Goal: Task Accomplishment & Management: Use online tool/utility

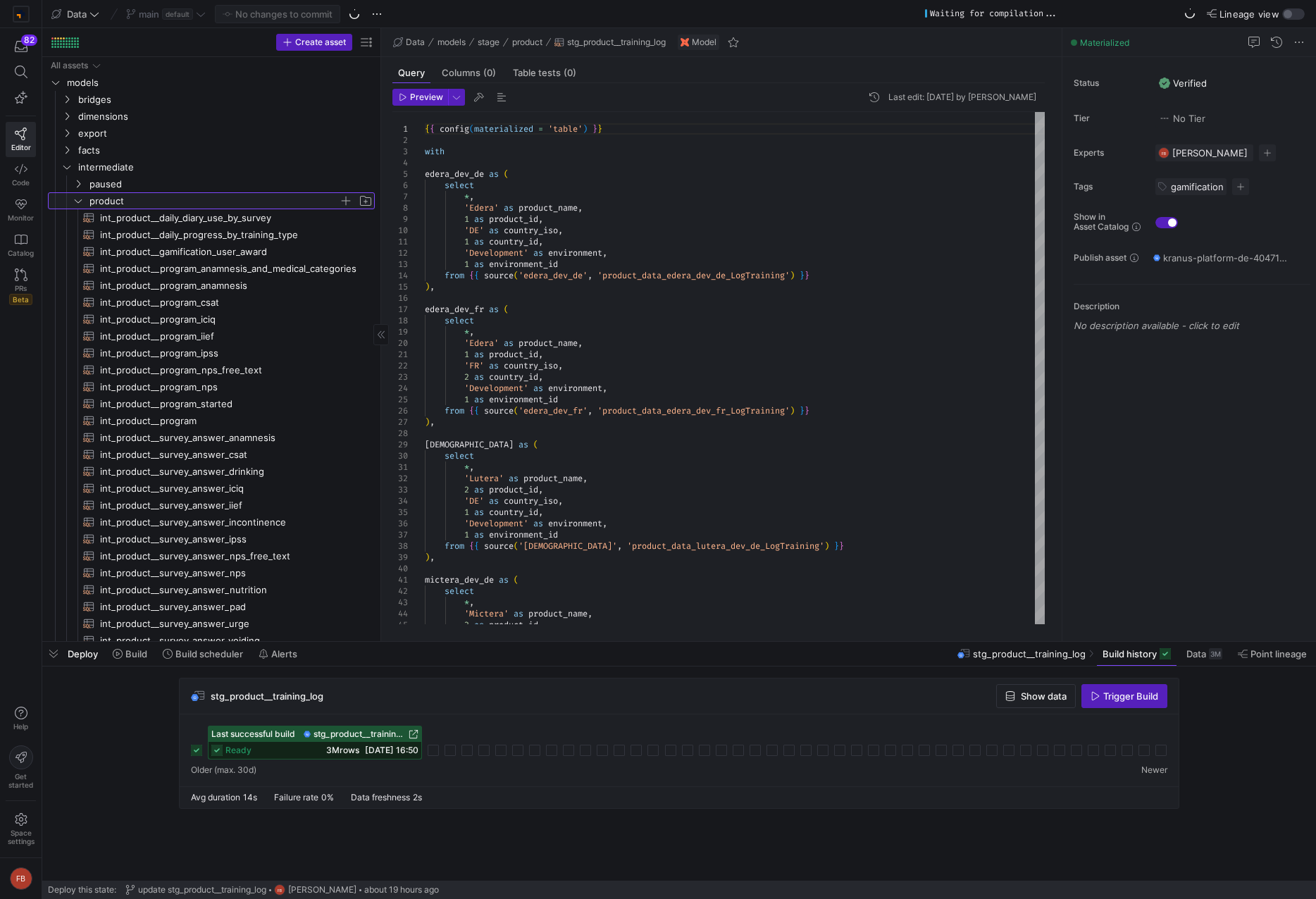
click at [82, 196] on y42-icon "Press SPACE to select this row." at bounding box center [78, 201] width 11 height 11
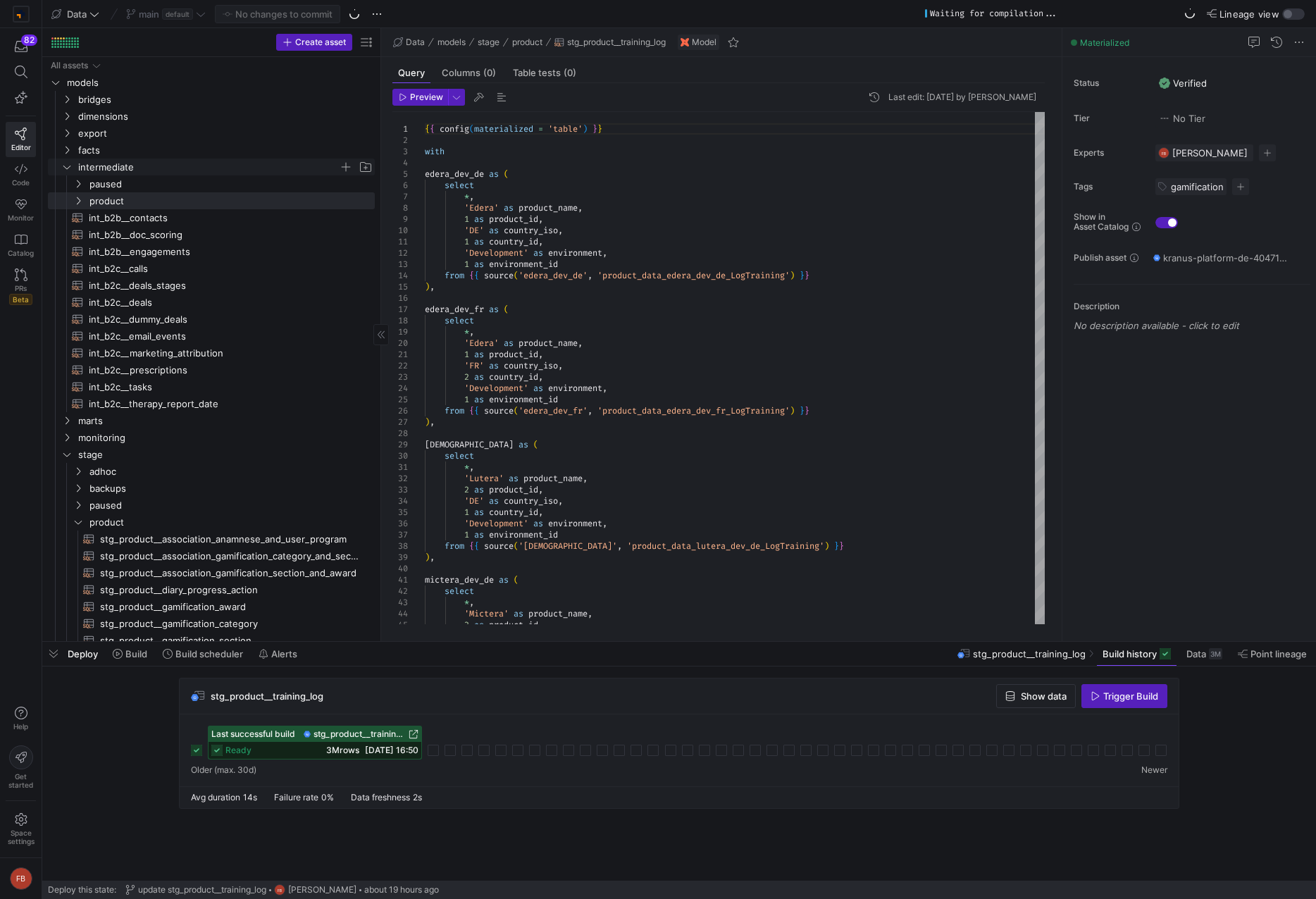
click at [68, 169] on icon "Press SPACE to select this row." at bounding box center [67, 167] width 7 height 3
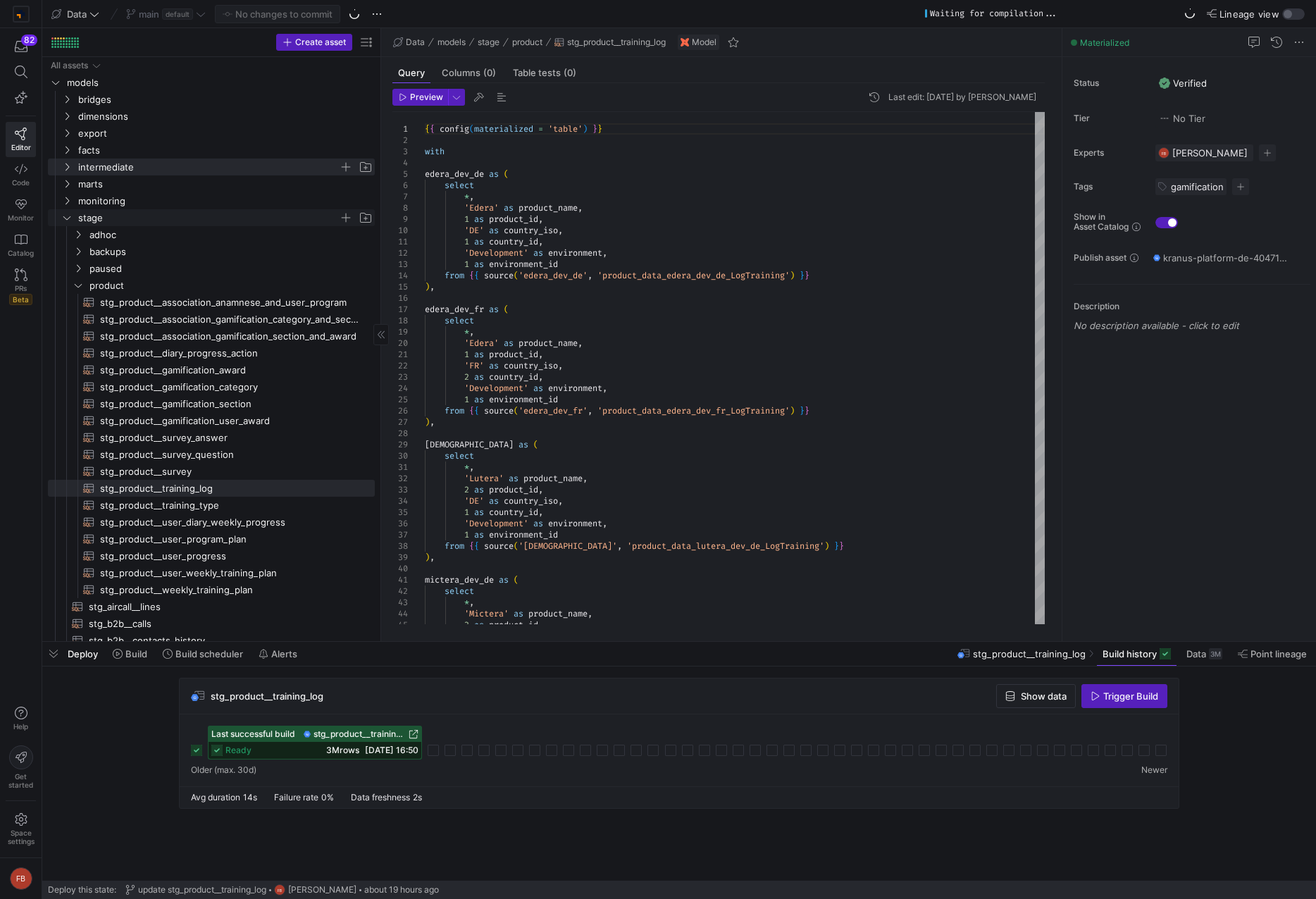
click at [72, 220] on y42-icon "Press SPACE to select this row." at bounding box center [67, 218] width 11 height 11
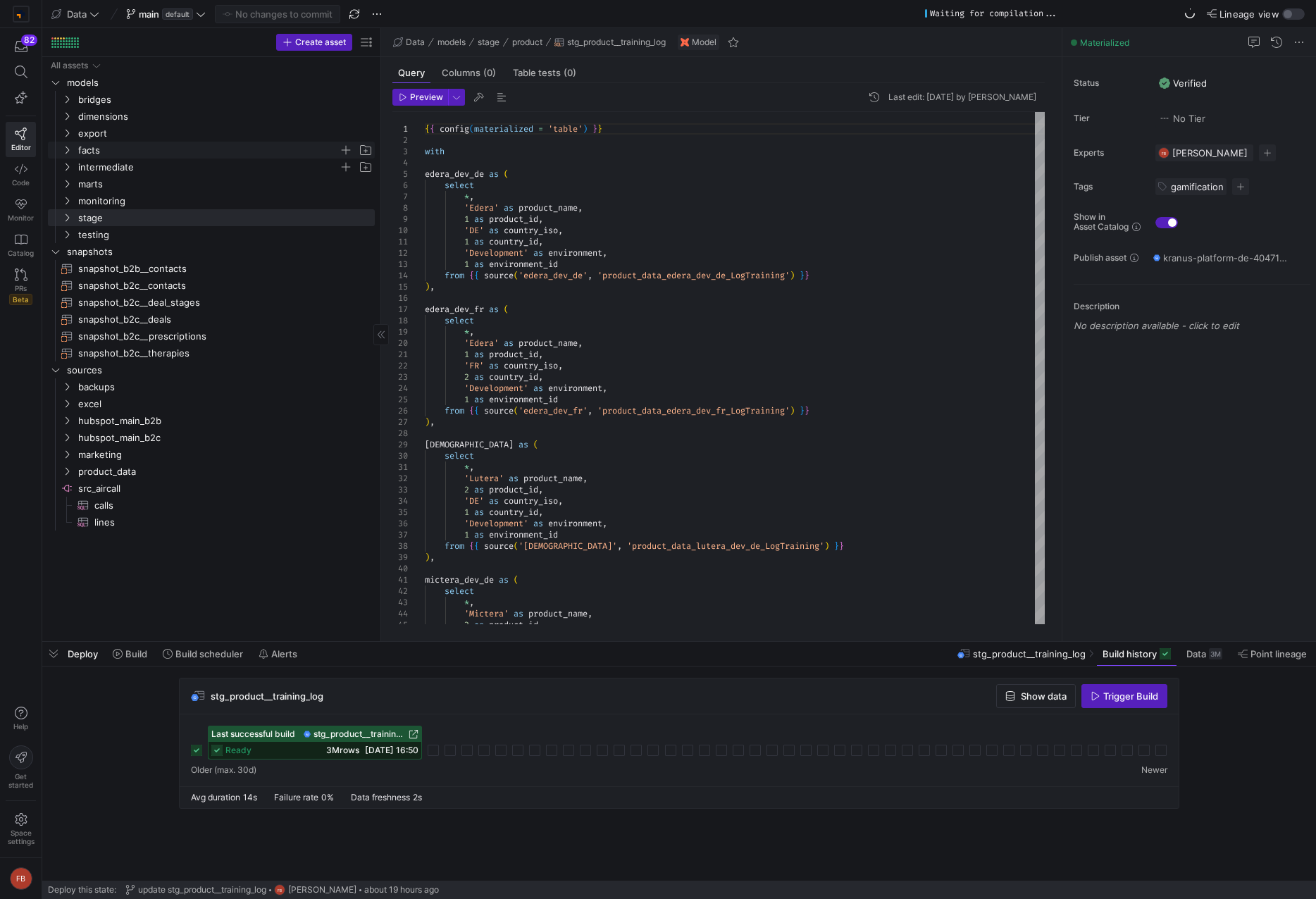
click at [69, 149] on icon "Press SPACE to select this row." at bounding box center [67, 150] width 10 height 9
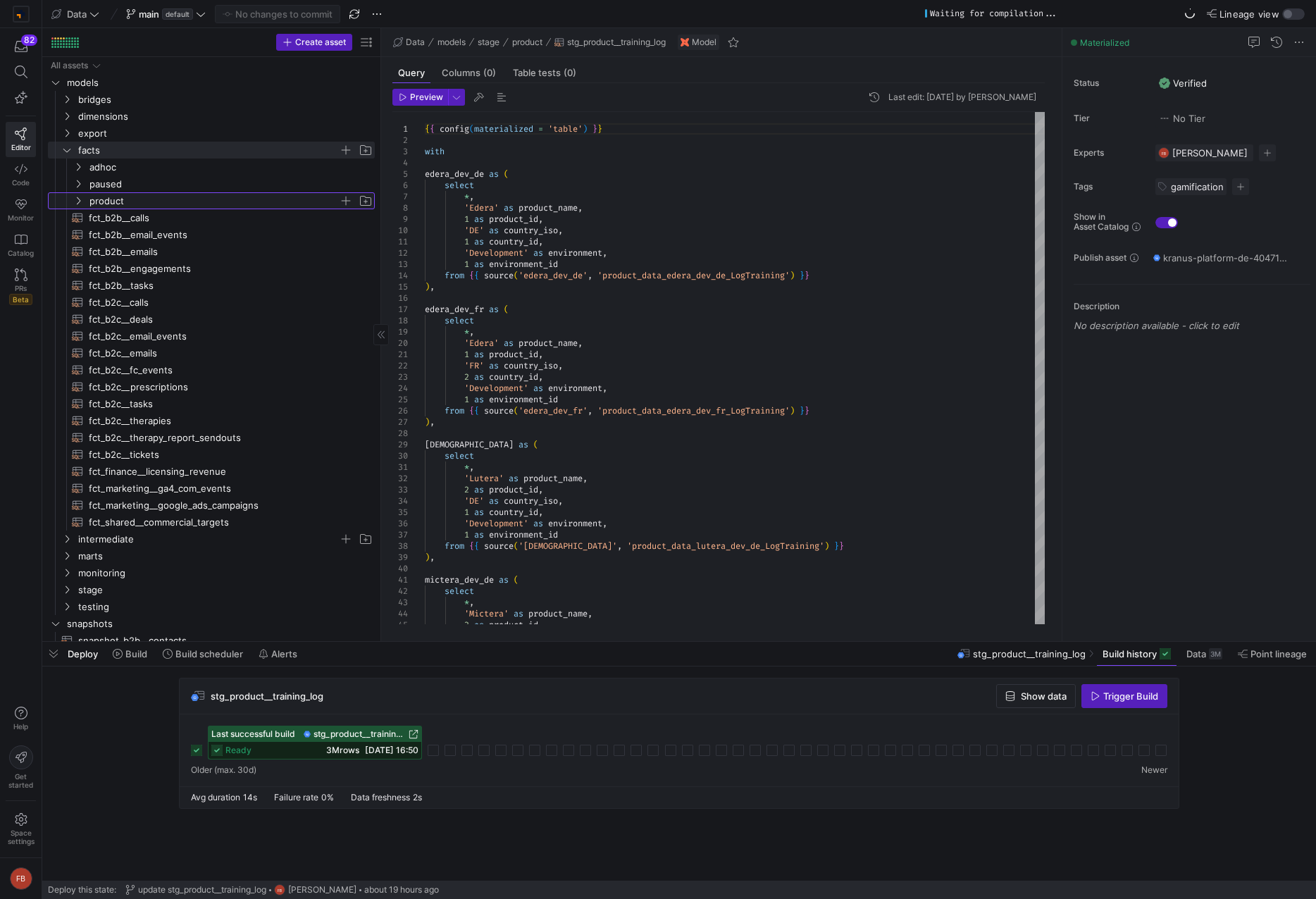
click at [83, 197] on icon "Press SPACE to select this row." at bounding box center [78, 200] width 10 height 9
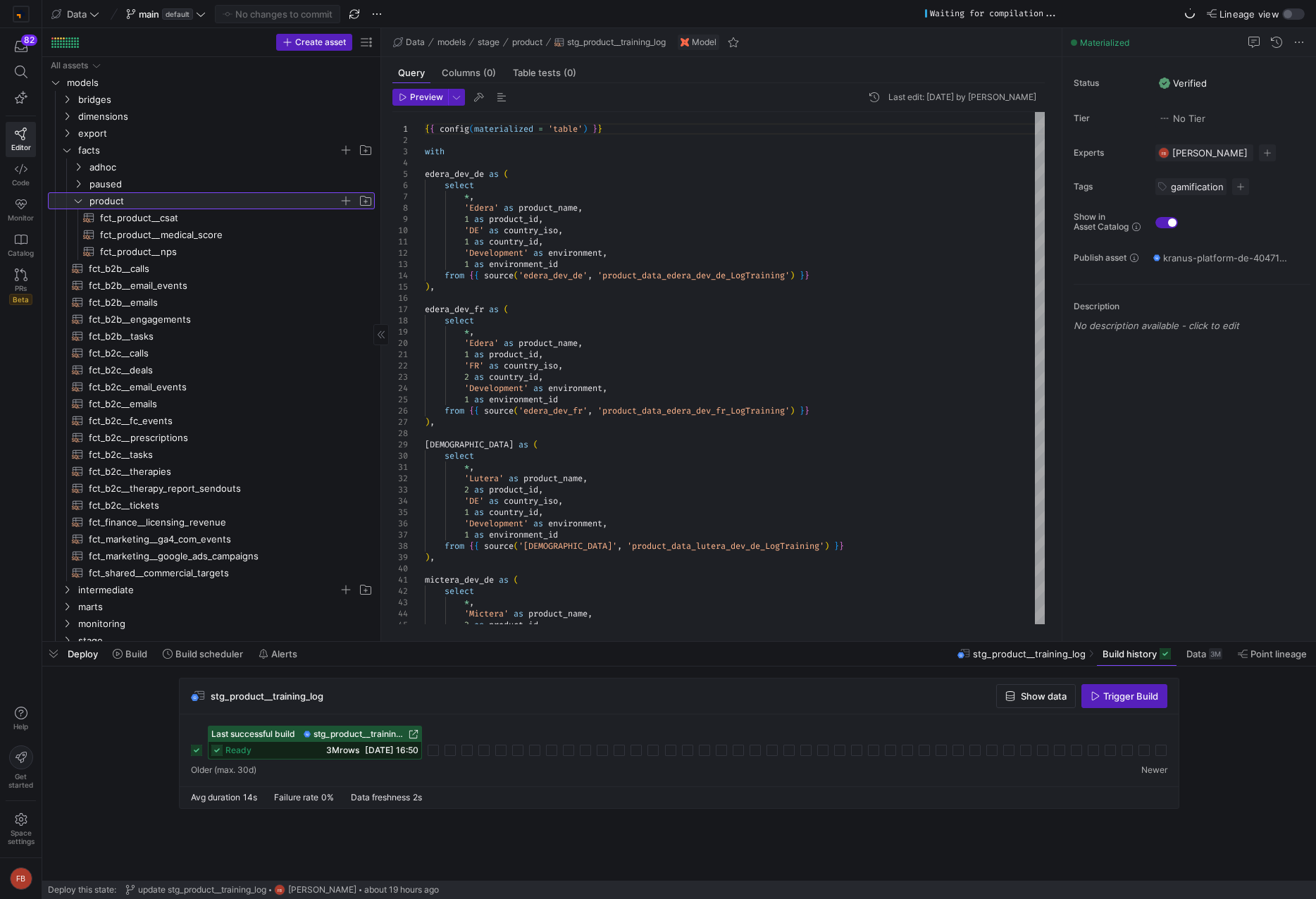
click at [83, 197] on icon at bounding box center [78, 200] width 10 height 9
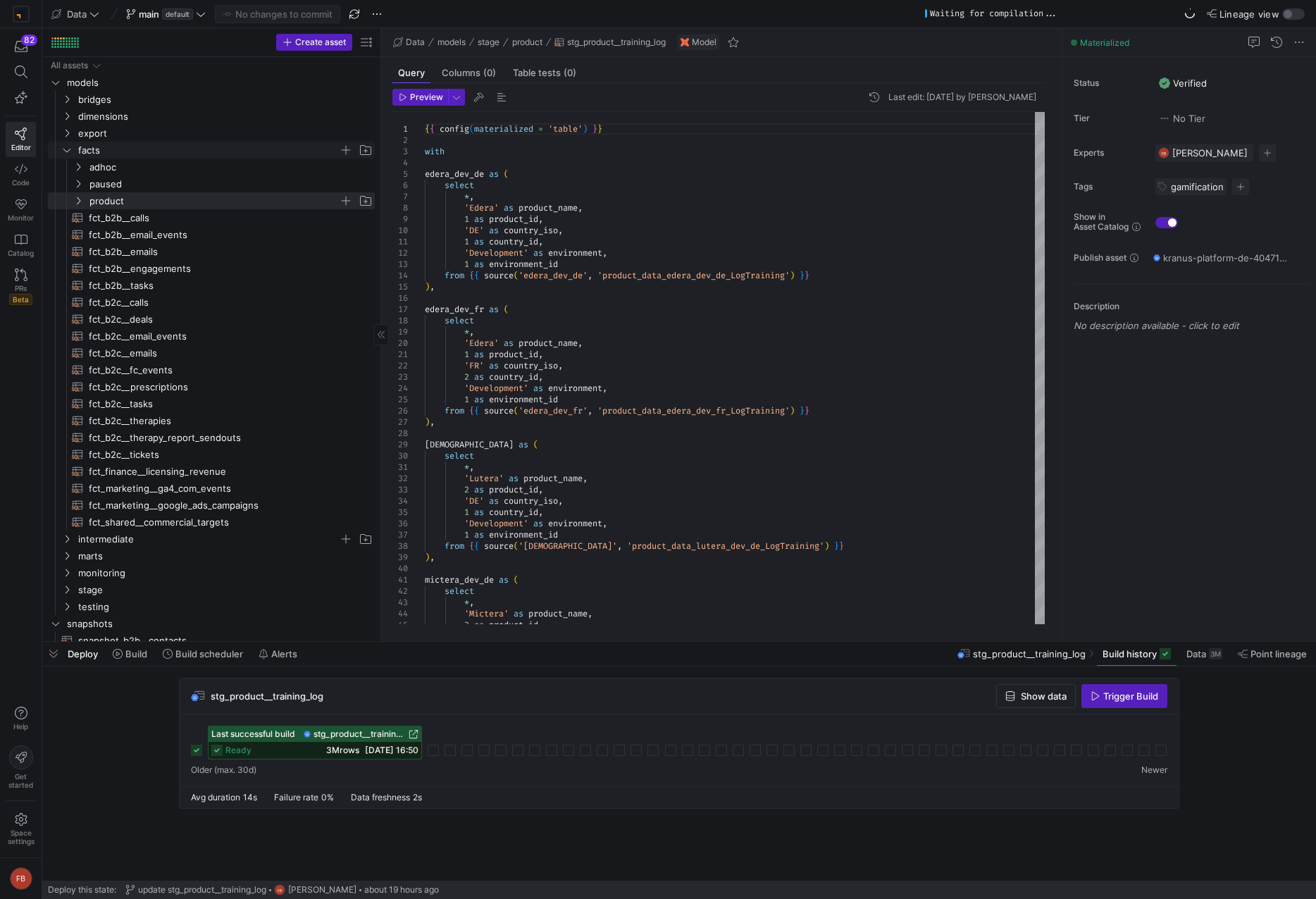
click at [68, 153] on icon "Press SPACE to select this row." at bounding box center [67, 150] width 10 height 9
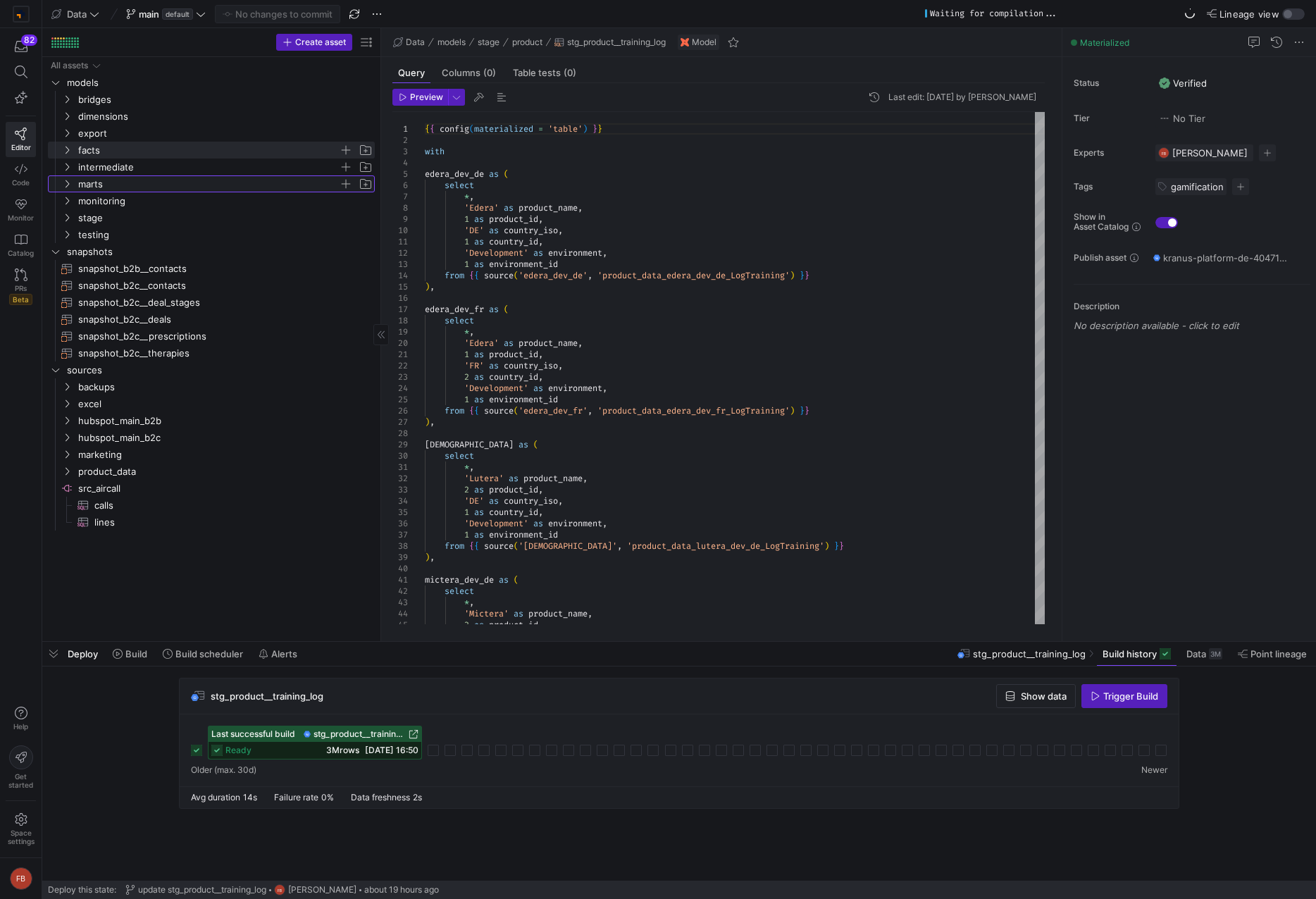
click at [64, 178] on y42-icon "Press SPACE to select this row." at bounding box center [67, 184] width 11 height 11
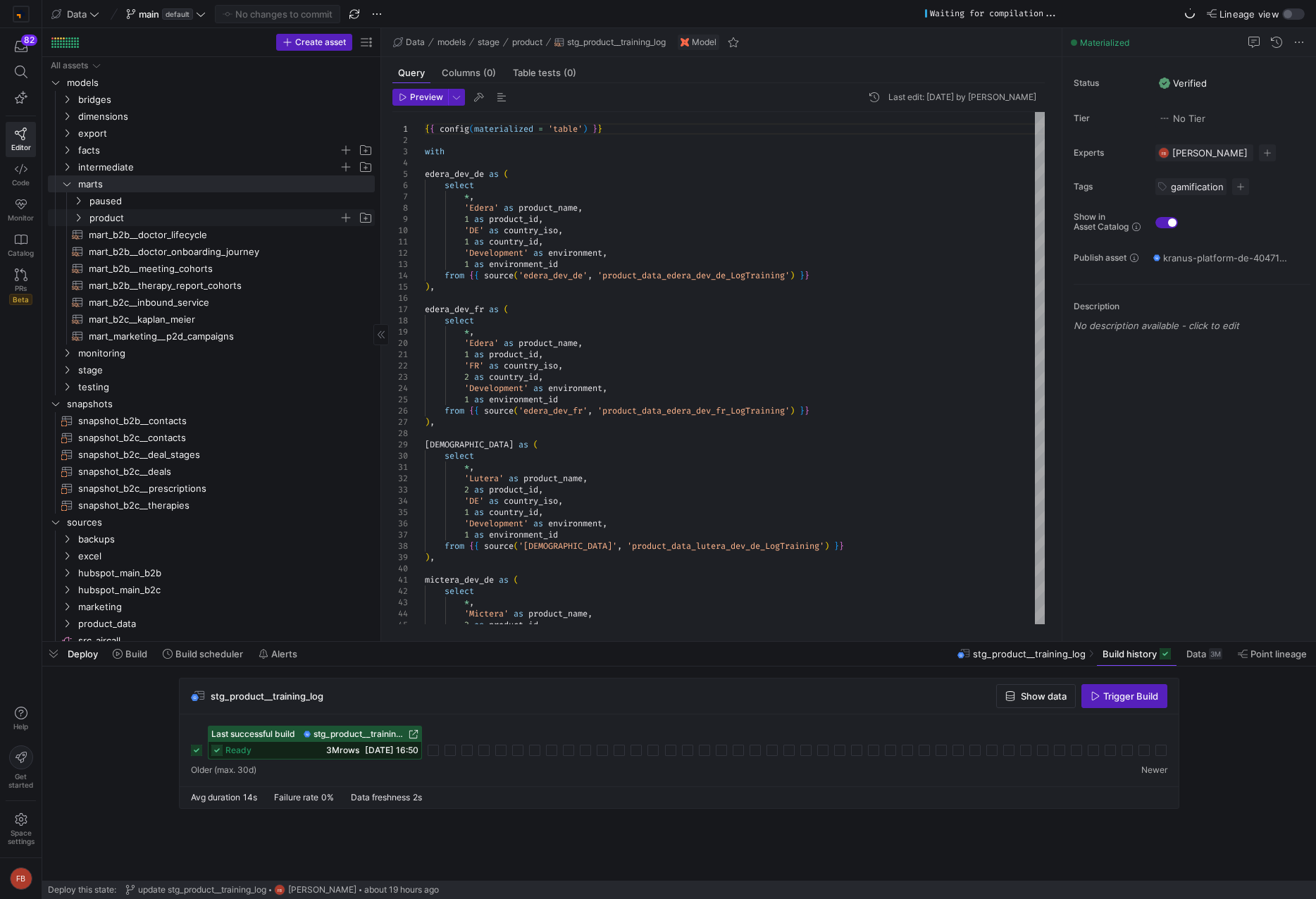
click at [77, 214] on icon "Press SPACE to select this row." at bounding box center [78, 218] width 10 height 9
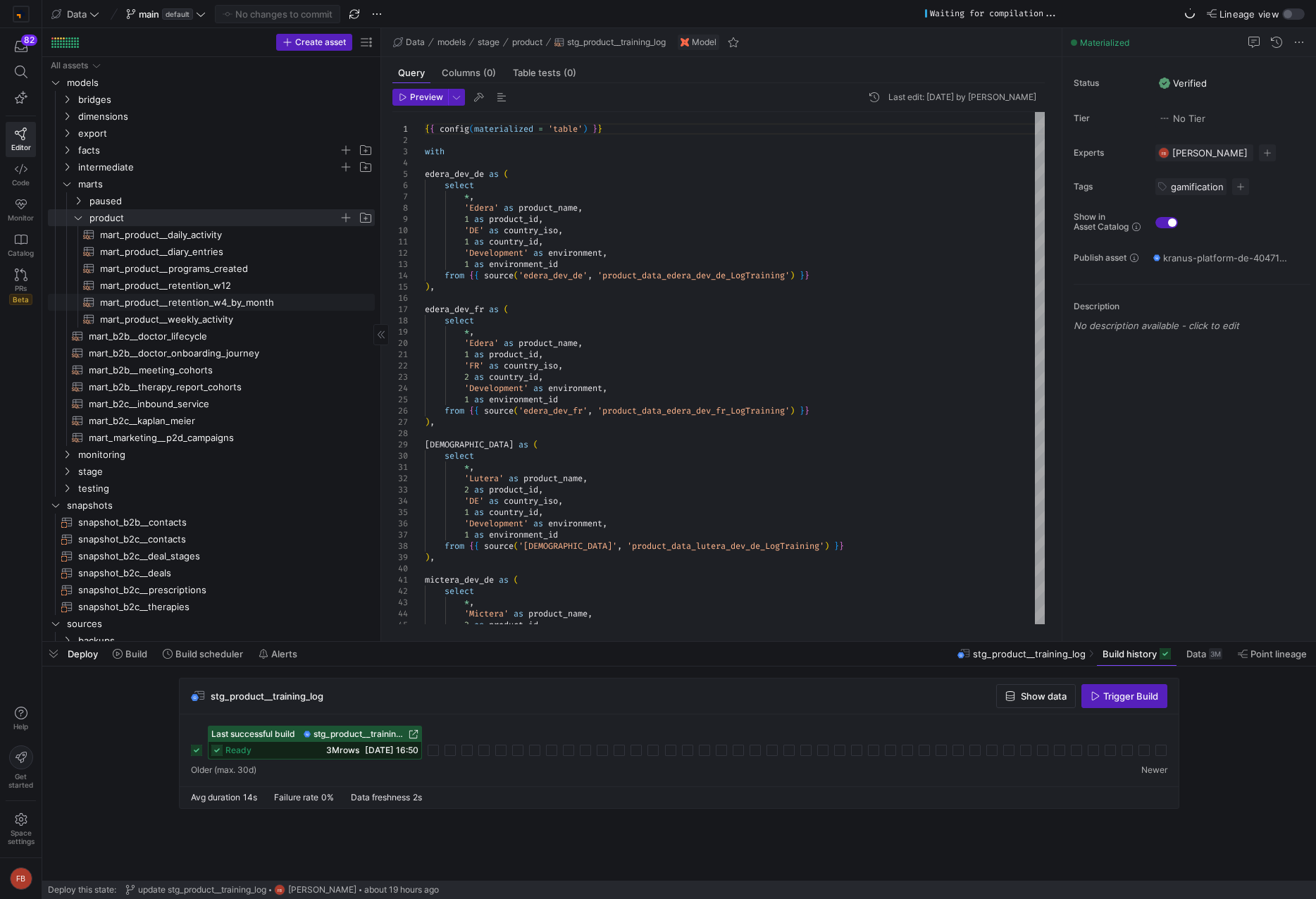
click at [240, 294] on link "mart_product__retention_w4_by_month​​​​​​​​​​" at bounding box center [211, 302] width 327 height 17
type textarea "{{ config(materialized = 'table') }} with weekly_progress_by_training_type as (…"
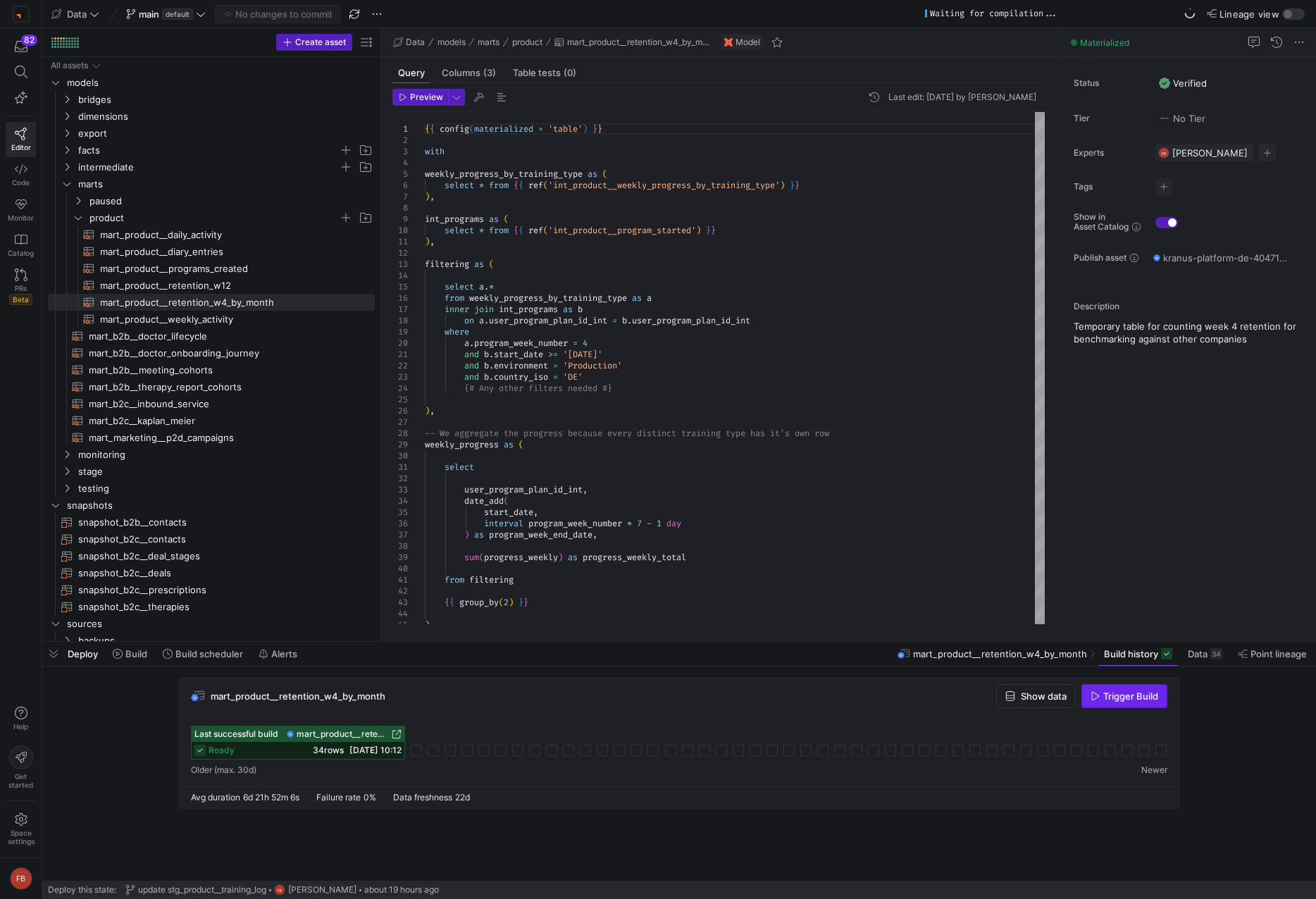
click at [1112, 699] on span "Trigger Build" at bounding box center [1130, 696] width 55 height 11
click at [225, 281] on span "mart_product__retention_w12​​​​​​​​​​" at bounding box center [229, 285] width 258 height 16
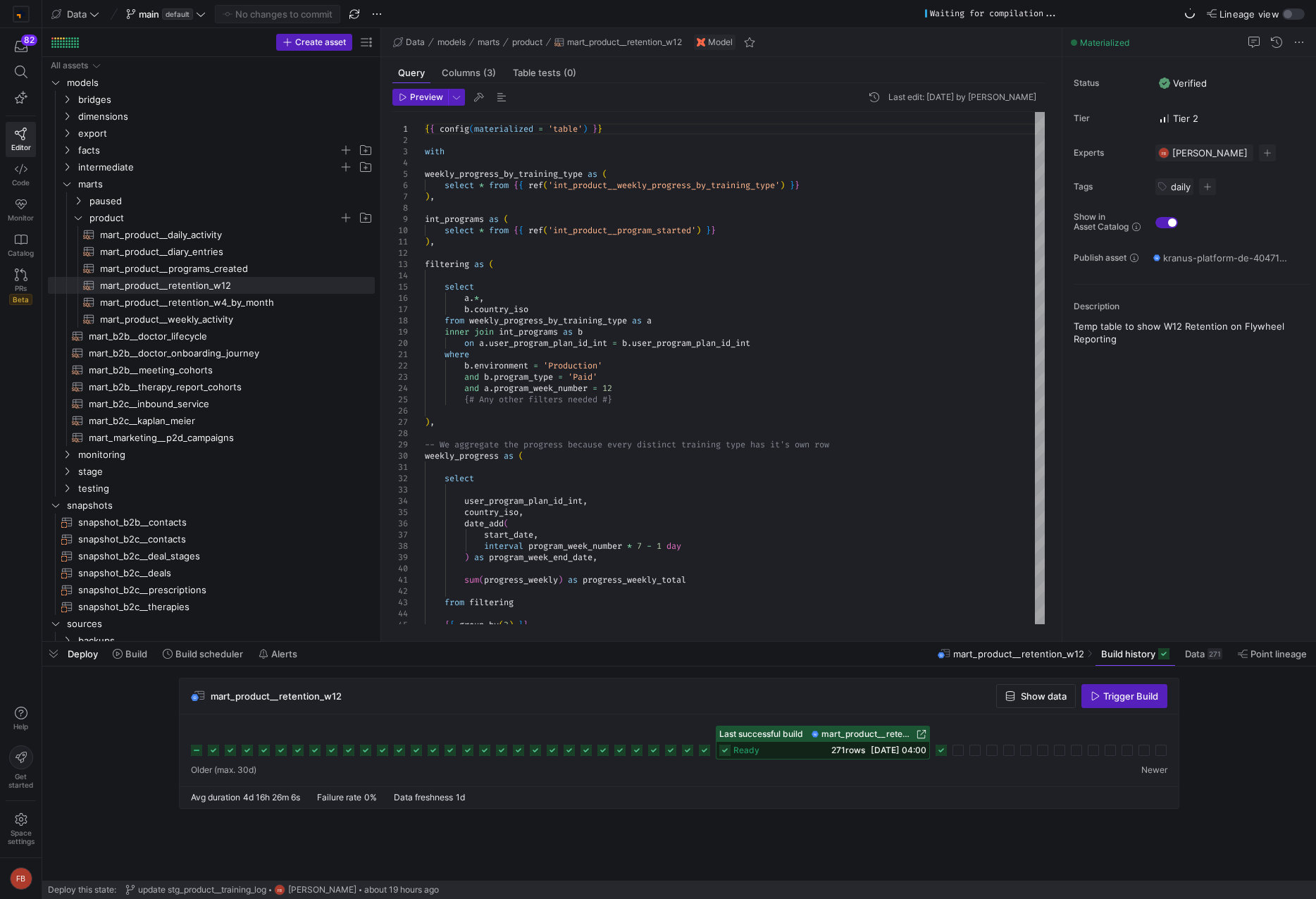
click at [1117, 700] on span "Trigger Build" at bounding box center [1130, 696] width 55 height 11
click at [238, 300] on span "mart_product__retention_w4_by_month​​​​​​​​​​" at bounding box center [229, 303] width 258 height 16
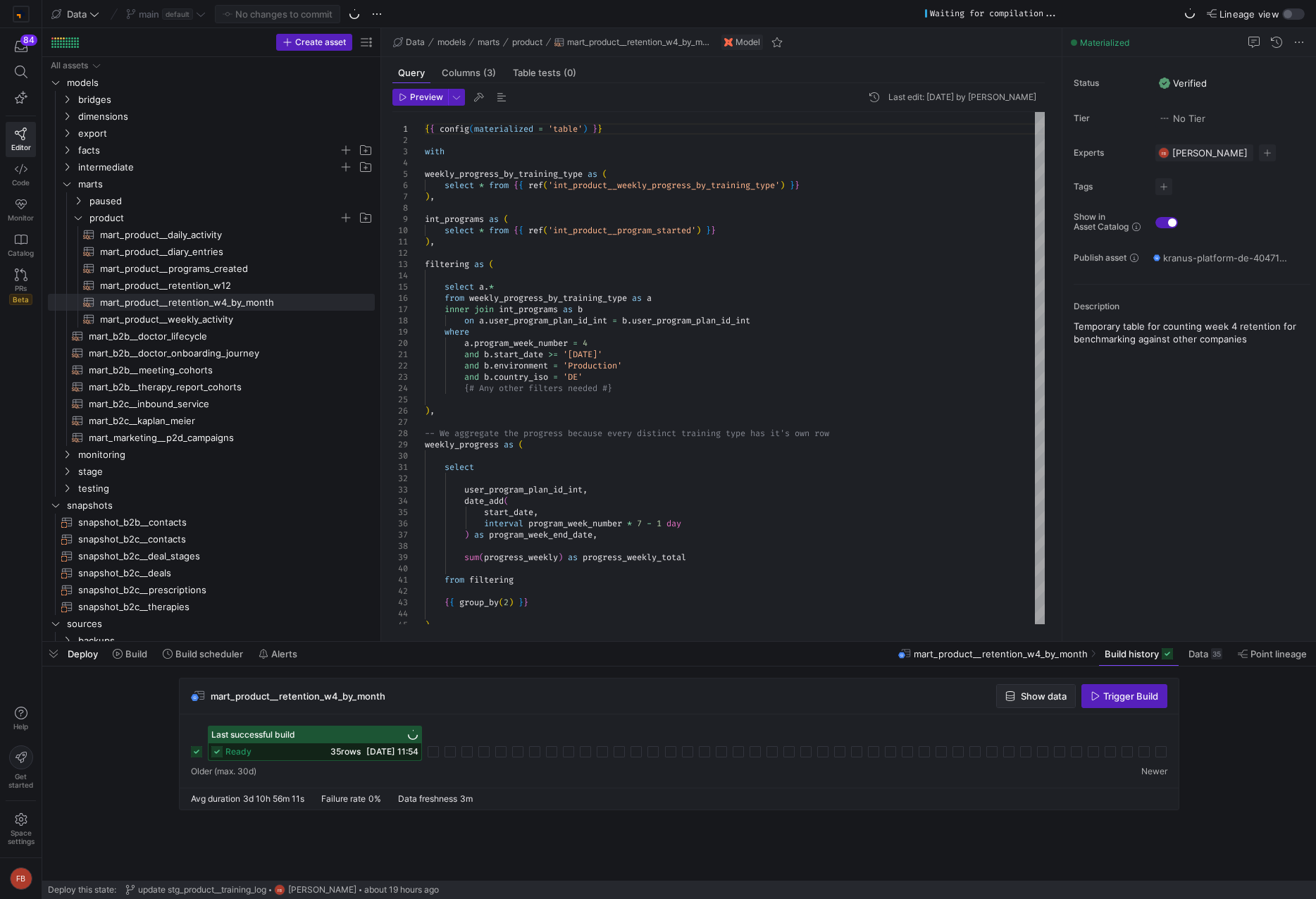
click at [1050, 700] on span "Show data" at bounding box center [1044, 696] width 46 height 11
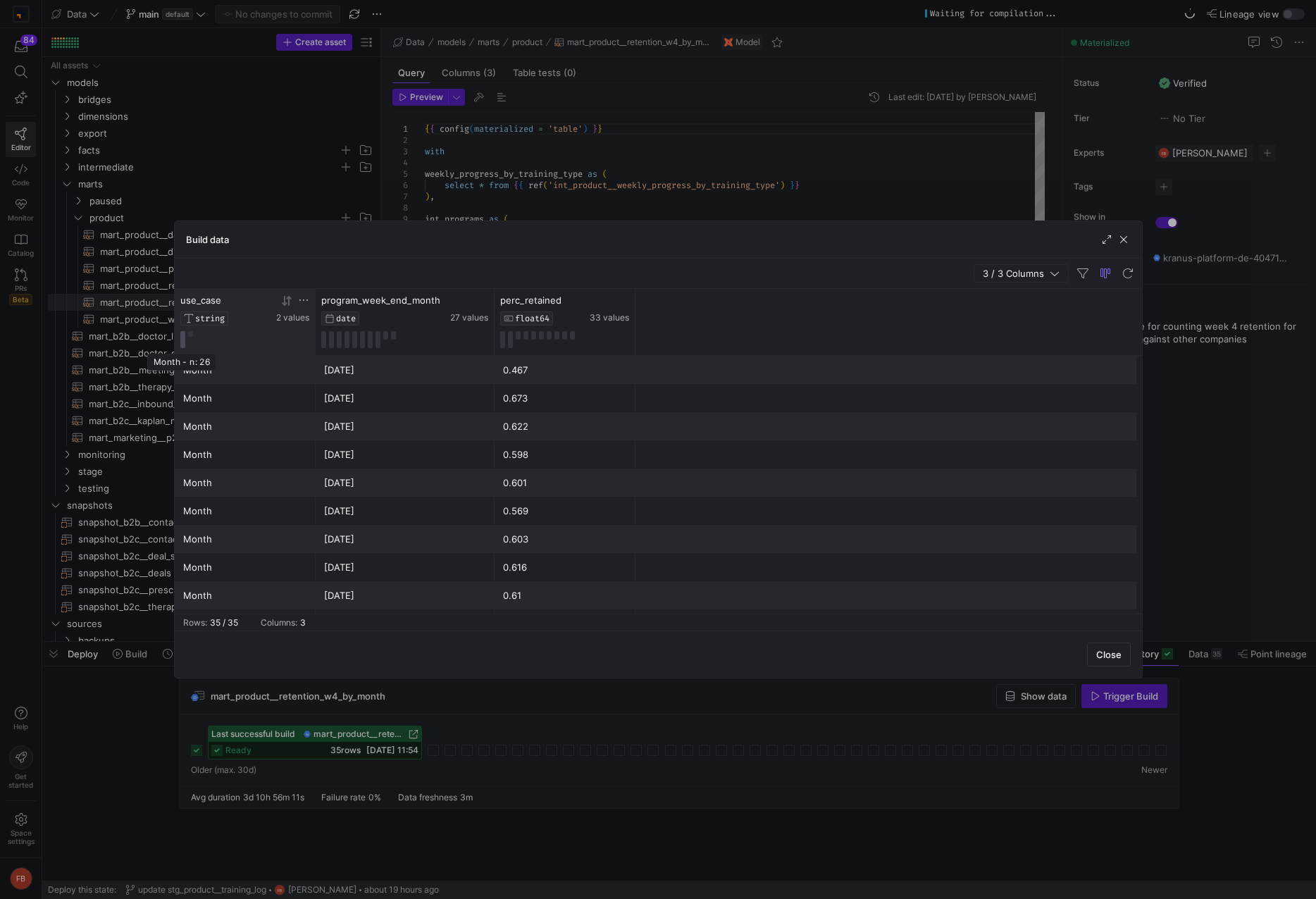
click at [184, 334] on button at bounding box center [183, 339] width 5 height 17
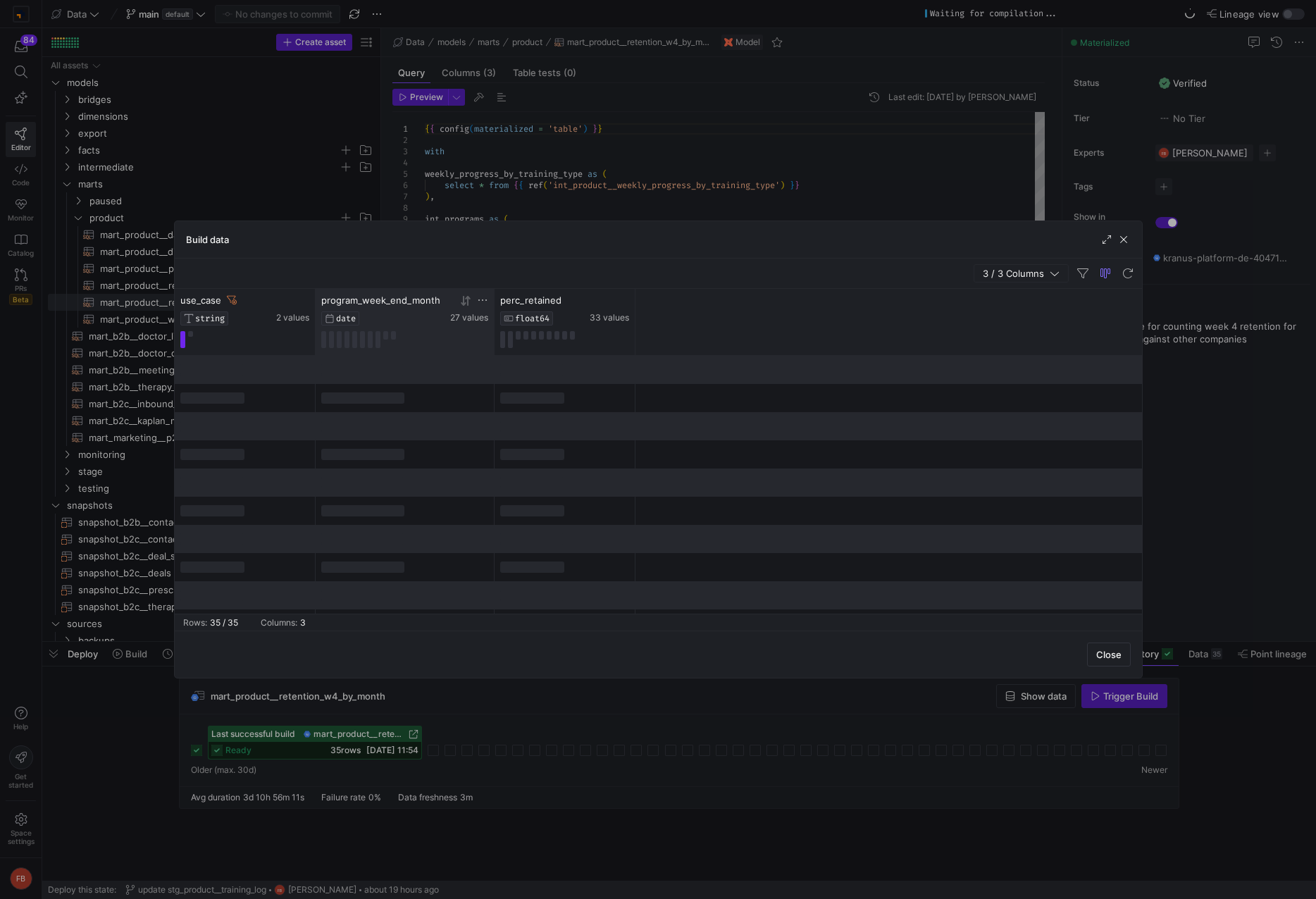
click at [460, 308] on div "27 values" at bounding box center [469, 309] width 38 height 29
click at [466, 302] on icon at bounding box center [466, 300] width 11 height 11
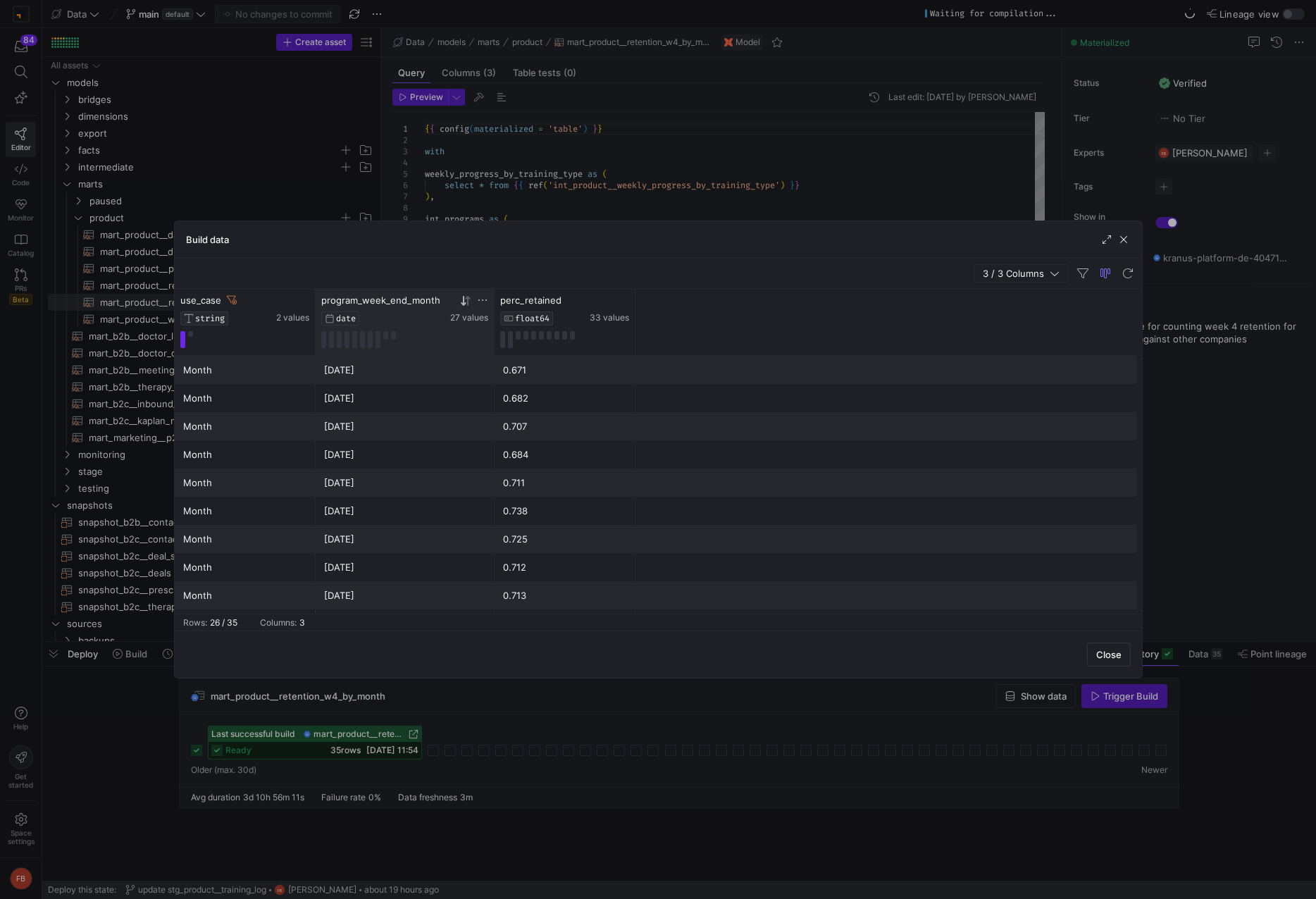
click at [547, 372] on div "0.671" at bounding box center [565, 370] width 124 height 28
click at [190, 335] on button at bounding box center [191, 334] width 5 height 6
click at [1128, 245] on span "button" at bounding box center [1124, 240] width 14 height 14
